Goal: Communication & Community: Answer question/provide support

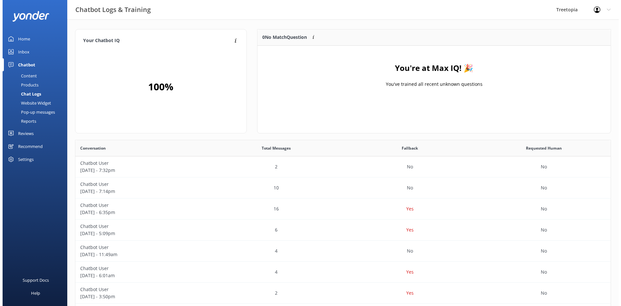
scroll to position [222, 530]
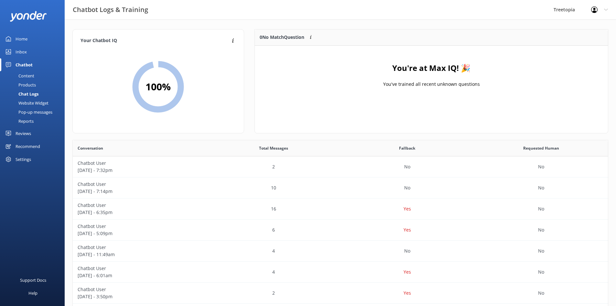
click at [28, 52] on link "Inbox" at bounding box center [32, 51] width 65 height 13
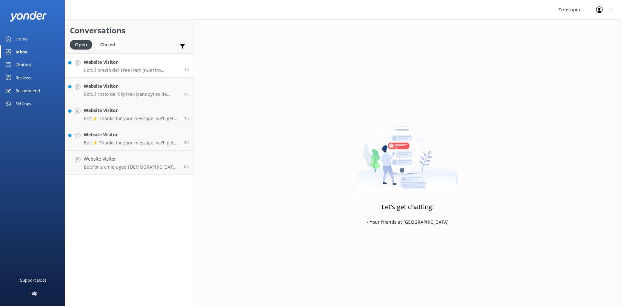
click at [172, 66] on h4 "Website Visitor" at bounding box center [131, 62] width 95 height 7
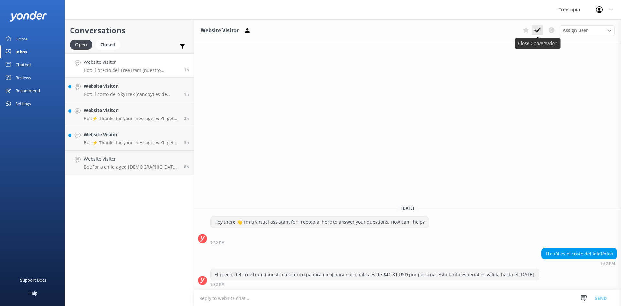
click at [542, 31] on button at bounding box center [538, 30] width 12 height 10
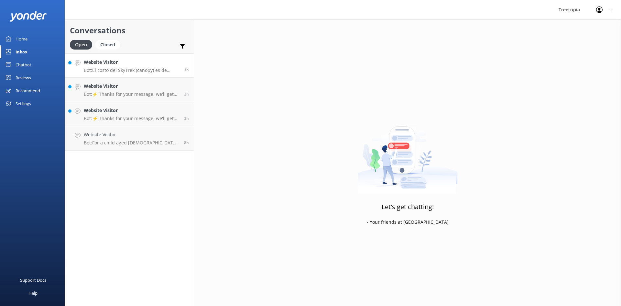
click at [130, 66] on div "Website Visitor Bot: El costo del SkyTrek (canopy) es de $100.57 para adultos y…" at bounding box center [131, 66] width 95 height 14
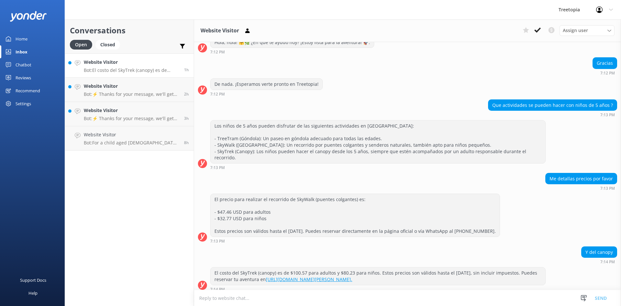
scroll to position [80, 0]
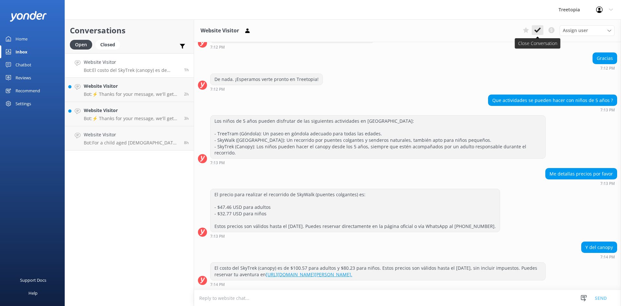
click at [539, 31] on icon at bounding box center [537, 30] width 6 height 6
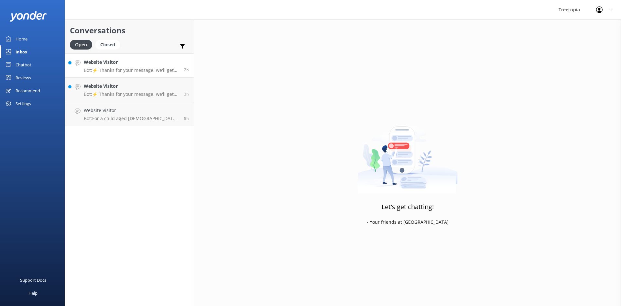
click at [140, 69] on p "Bot: ⚡ Thanks for your message, we'll get back to you as soon as we can. You're…" at bounding box center [131, 70] width 95 height 6
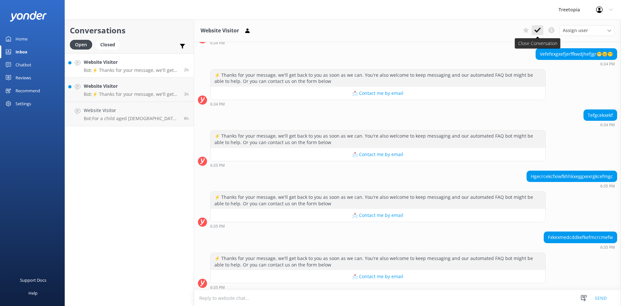
click at [538, 32] on icon at bounding box center [537, 30] width 6 height 6
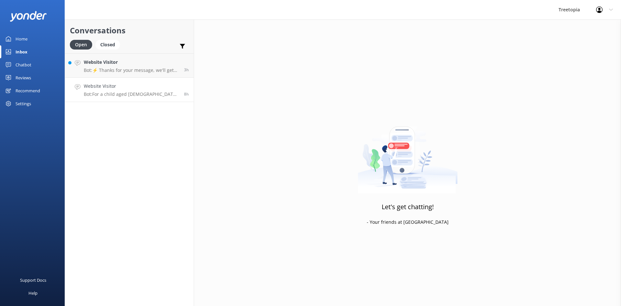
click at [161, 83] on h4 "Website Visitor" at bounding box center [131, 85] width 95 height 7
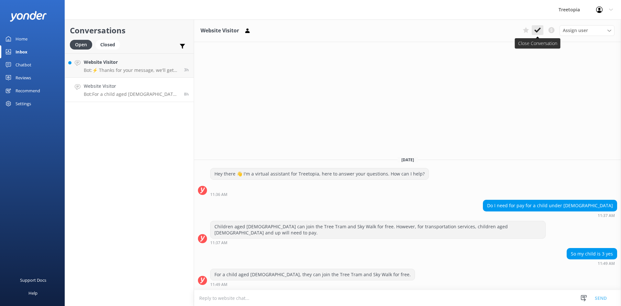
click at [539, 32] on icon at bounding box center [537, 30] width 6 height 6
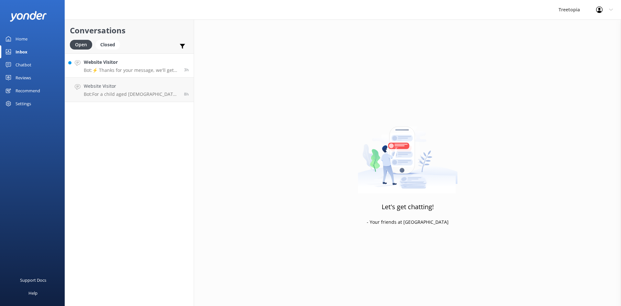
click at [167, 70] on p "Bot: ⚡ Thanks for your message, we'll get back to you as soon as we can. You're…" at bounding box center [131, 70] width 95 height 6
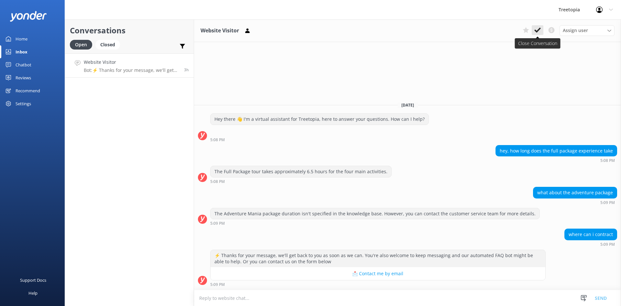
click at [540, 31] on icon at bounding box center [537, 30] width 6 height 6
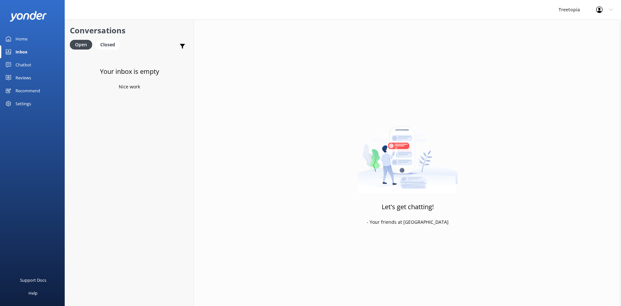
click at [30, 63] on div "Chatbot" at bounding box center [24, 64] width 16 height 13
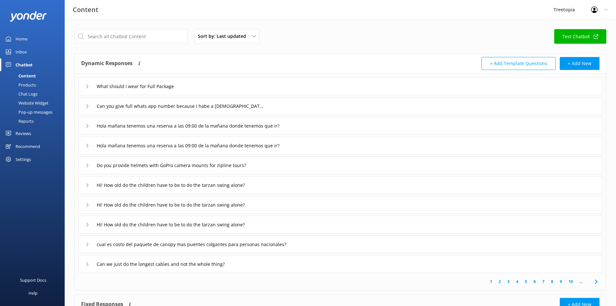
click at [42, 52] on link "Inbox" at bounding box center [32, 51] width 65 height 13
